Goal: Browse casually: Explore the website without a specific task or goal

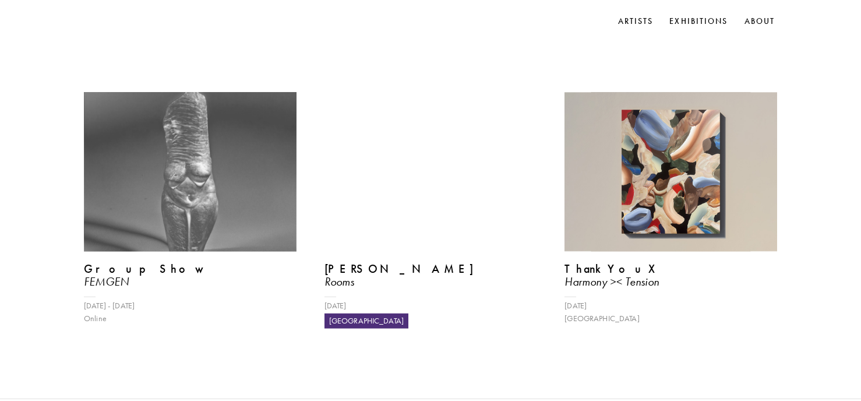
scroll to position [475, 0]
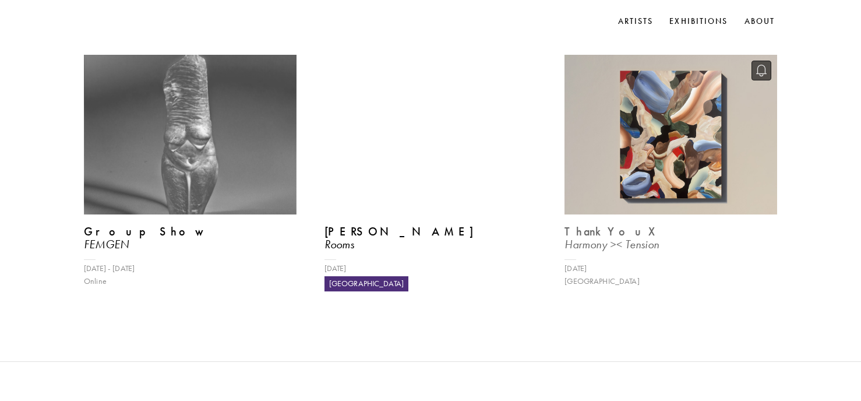
click at [691, 135] on img at bounding box center [671, 134] width 219 height 164
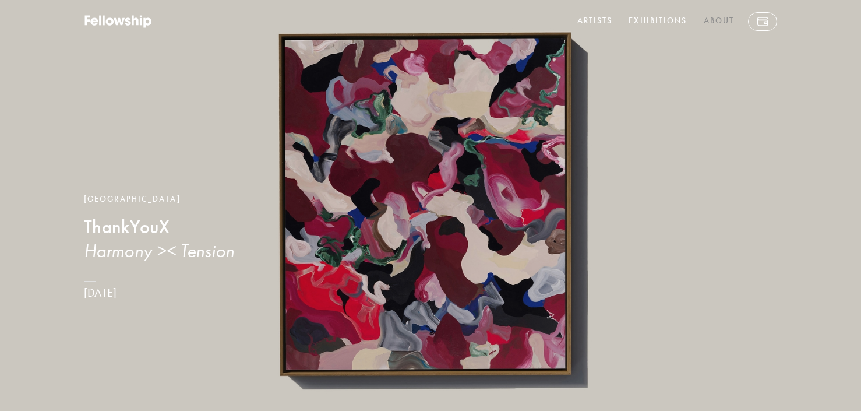
click at [724, 18] on link "About" at bounding box center [720, 21] width 36 height 19
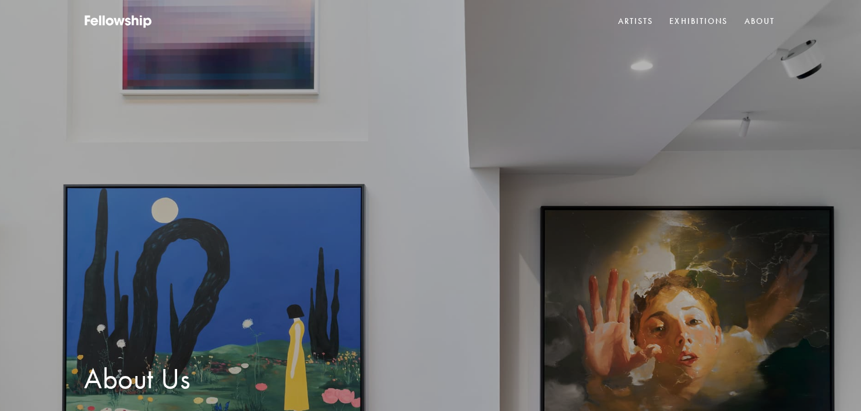
click at [751, 23] on link "About" at bounding box center [760, 21] width 36 height 17
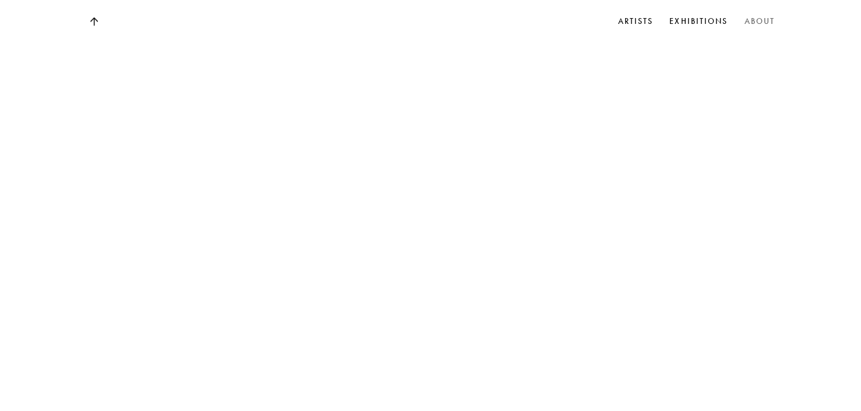
scroll to position [5152, 0]
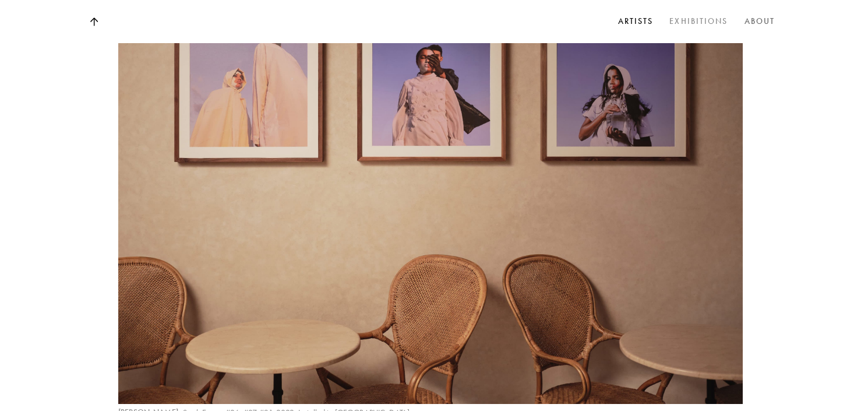
click at [712, 19] on link "Exhibitions" at bounding box center [698, 21] width 63 height 17
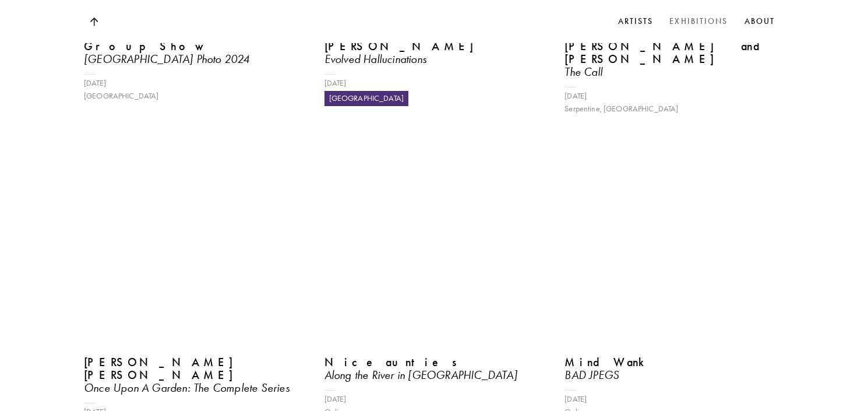
scroll to position [3982, 0]
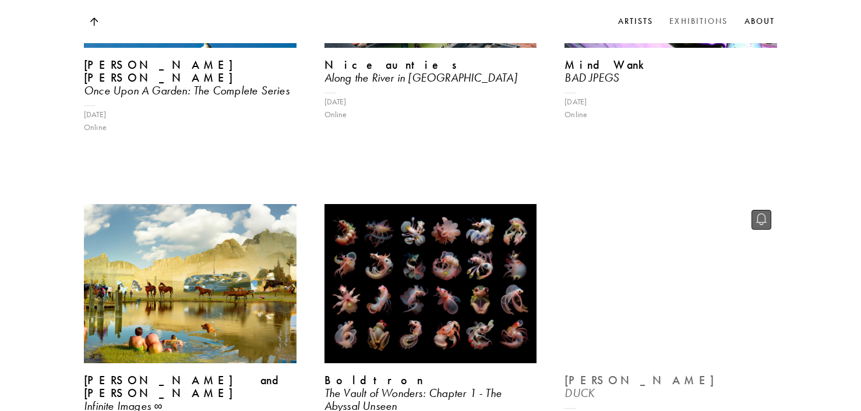
click at [741, 202] on video at bounding box center [671, 284] width 219 height 164
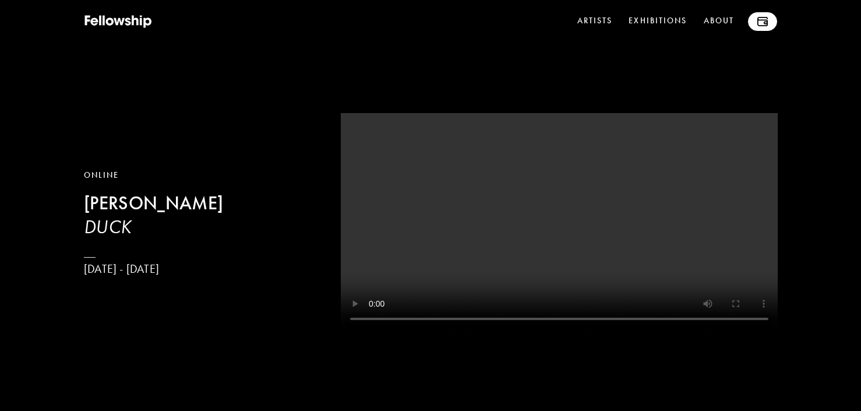
click at [766, 24] on img at bounding box center [763, 21] width 10 height 9
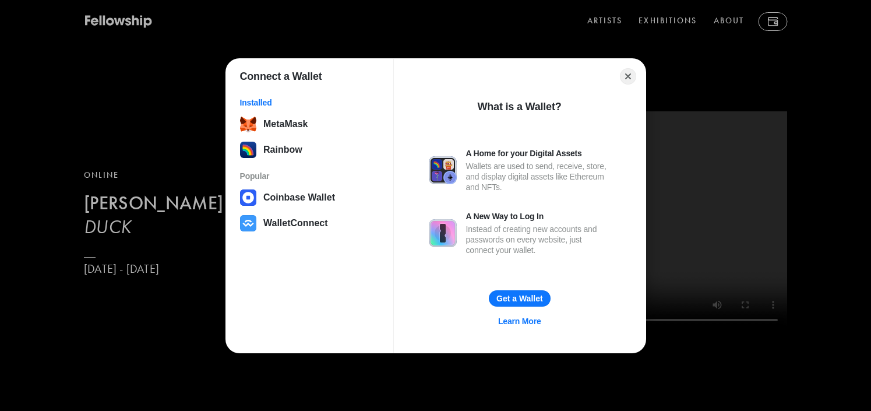
click at [780, 63] on div "Connect a Wallet Installed MetaMask Rainbow Popular Coinbase Wallet WalletConne…" at bounding box center [435, 205] width 1104 height 644
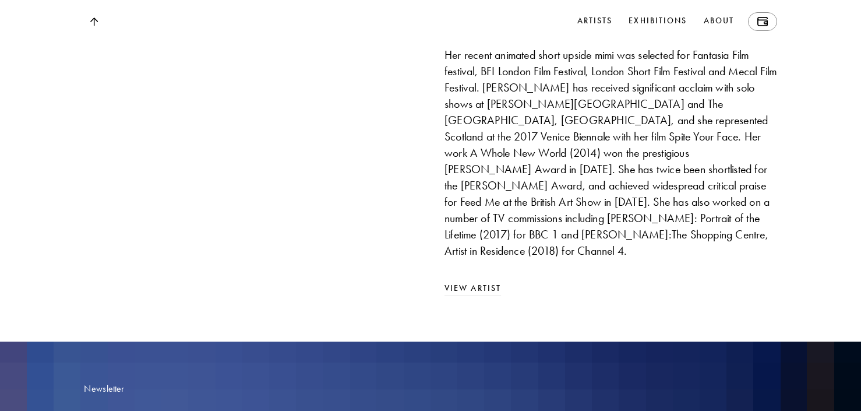
scroll to position [4278, 0]
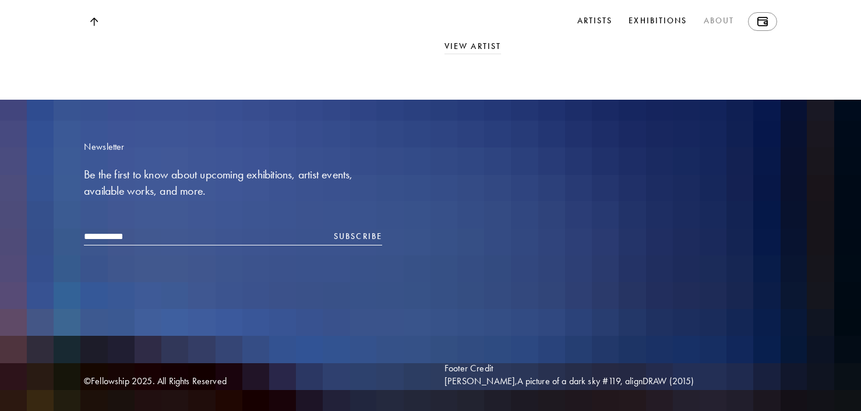
click at [716, 23] on link "About" at bounding box center [720, 21] width 36 height 19
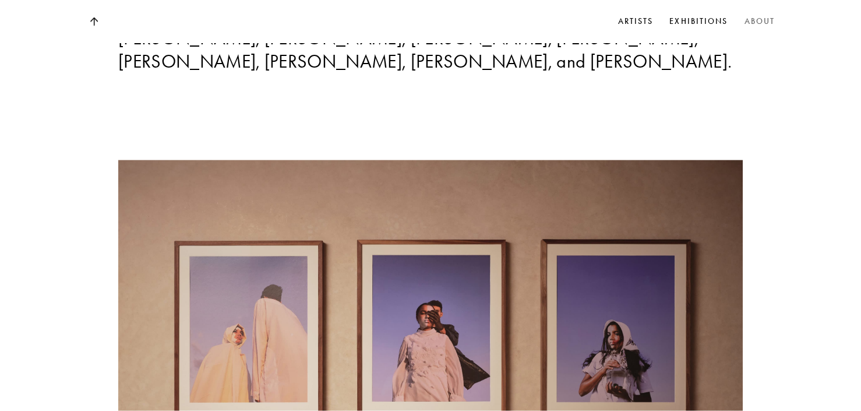
scroll to position [4888, 0]
